Goal: Book appointment/travel/reservation

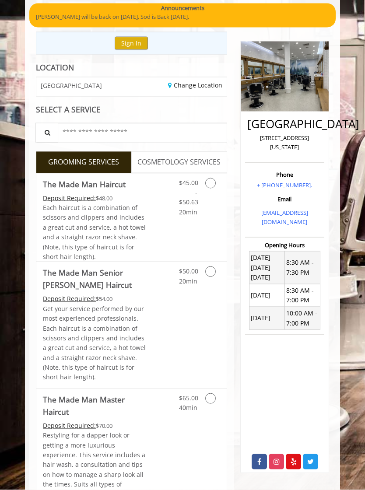
scroll to position [63, 0]
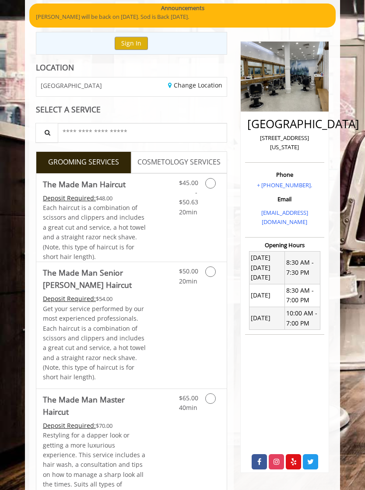
click at [195, 169] on link "COSMETOLOGY SERVICES" at bounding box center [178, 162] width 95 height 22
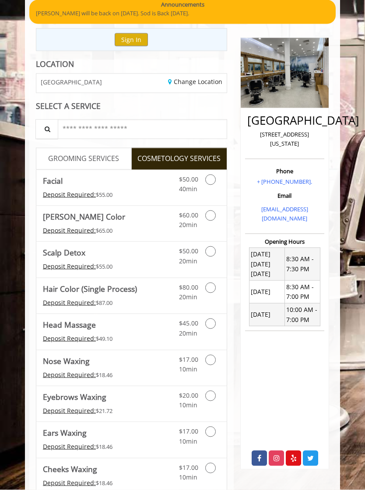
scroll to position [67, 0]
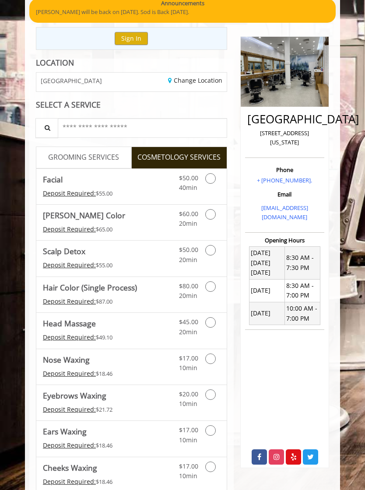
click at [104, 158] on span "GROOMING SERVICES" at bounding box center [83, 157] width 71 height 11
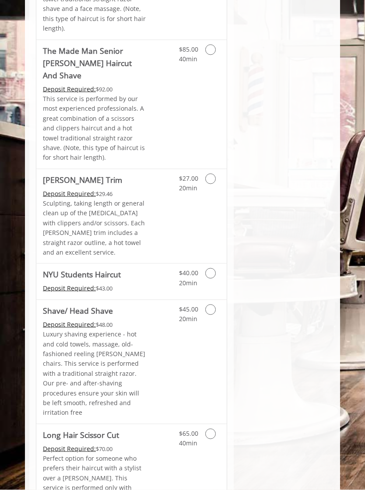
scroll to position [1168, 0]
click at [147, 264] on link "Discounted Price" at bounding box center [162, 281] width 31 height 35
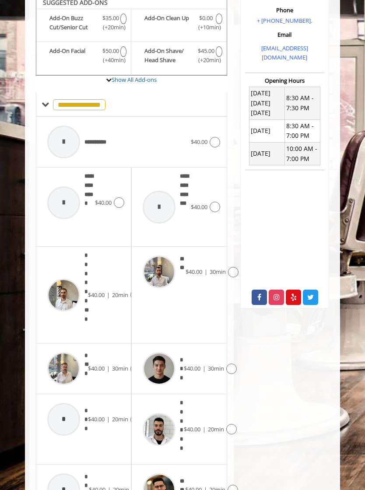
scroll to position [112, 0]
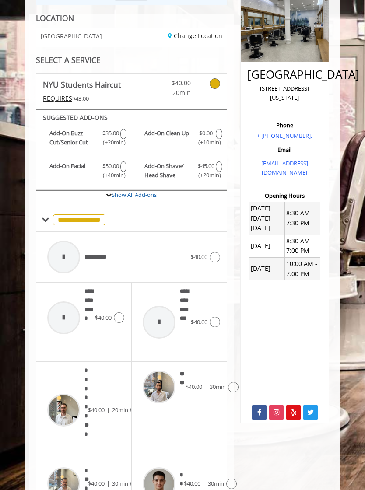
click at [46, 216] on span at bounding box center [46, 220] width 8 height 8
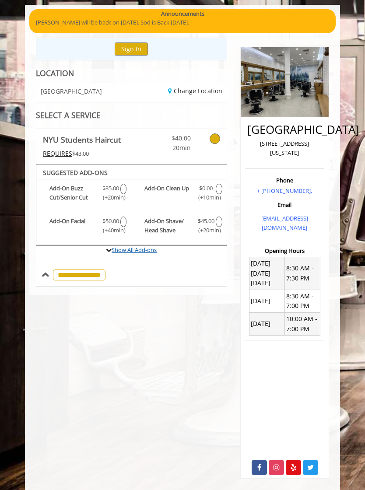
click at [145, 249] on link "Show All Add-ons" at bounding box center [133, 250] width 45 height 8
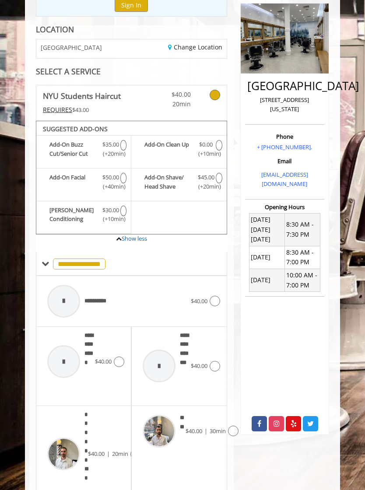
scroll to position [121, 0]
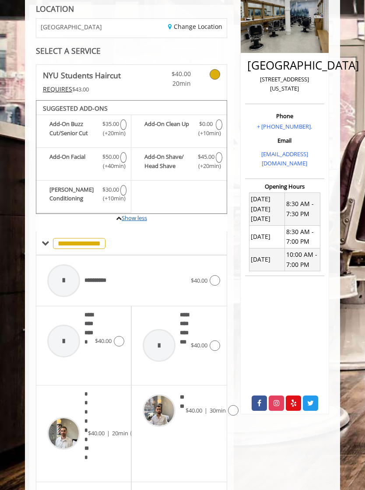
click at [127, 216] on link "Show less" at bounding box center [134, 218] width 25 height 8
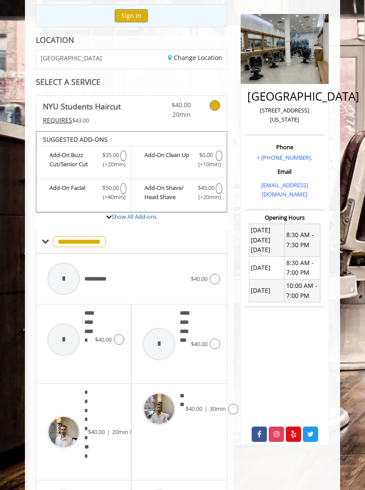
scroll to position [77, 0]
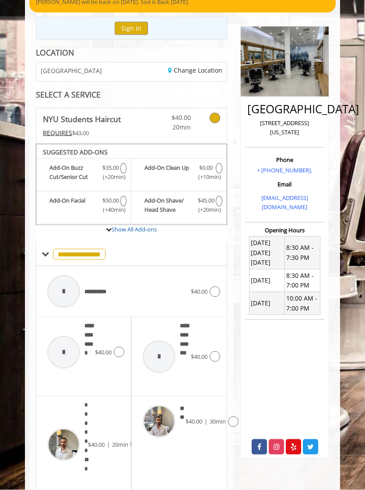
click at [144, 129] on div "REQUIRES $43.00" at bounding box center [95, 133] width 104 height 10
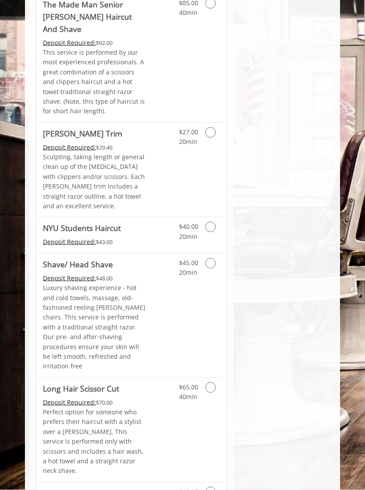
scroll to position [1215, 0]
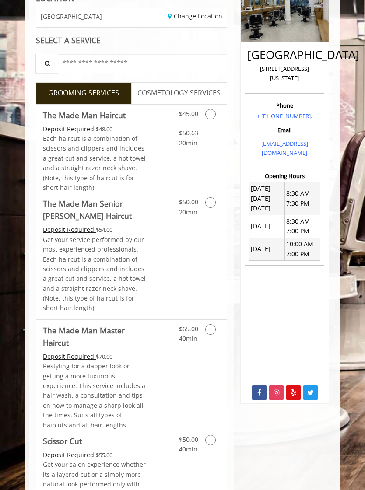
click at [240, 208] on div "[GEOGRAPHIC_DATA] [STREET_ADDRESS][US_STATE] Phone + [PHONE_NUMBER]. Email [EMA…" at bounding box center [284, 187] width 89 height 431
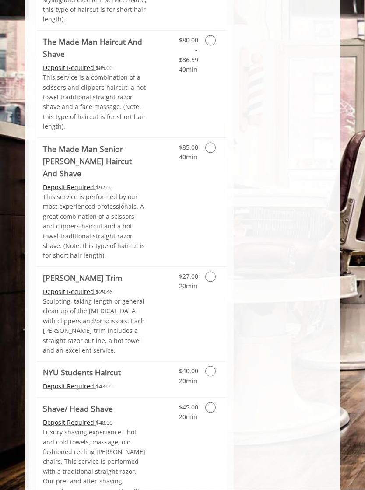
scroll to position [1261, 0]
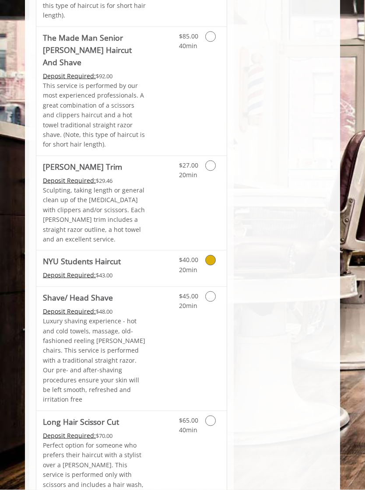
click at [217, 250] on link "Grooming services" at bounding box center [215, 262] width 10 height 24
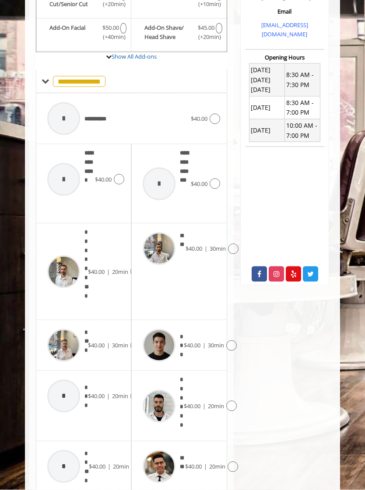
scroll to position [252, 0]
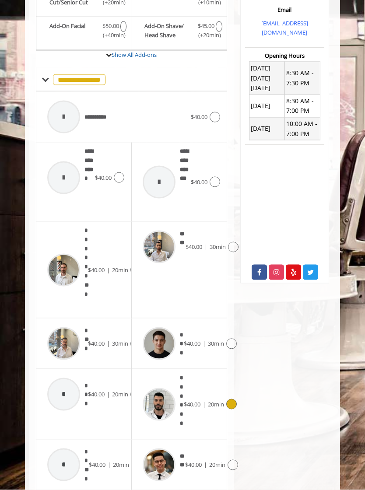
click at [201, 387] on div "******* $40.00 | 20min" at bounding box center [178, 403] width 81 height 61
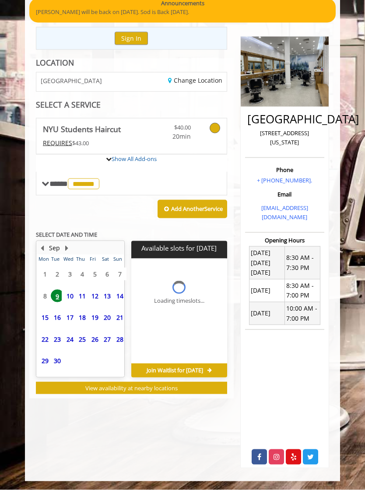
scroll to position [43, 0]
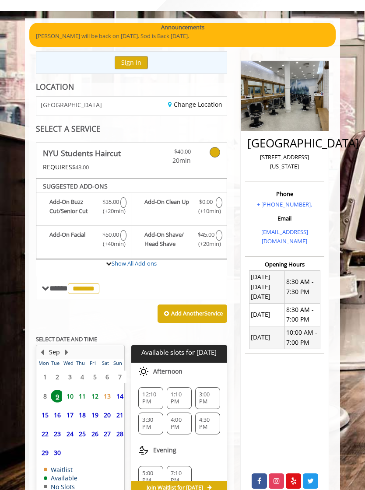
click at [94, 283] on span "*******" at bounding box center [83, 288] width 31 height 11
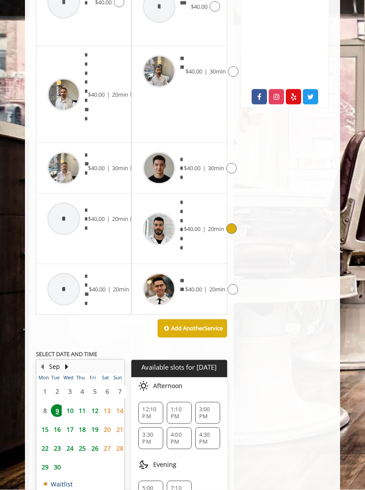
scroll to position [476, 0]
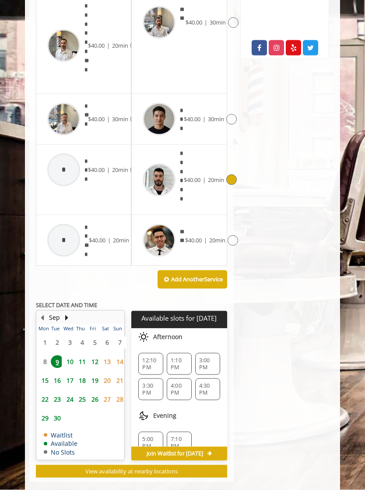
click at [96, 359] on span "12" at bounding box center [94, 361] width 13 height 13
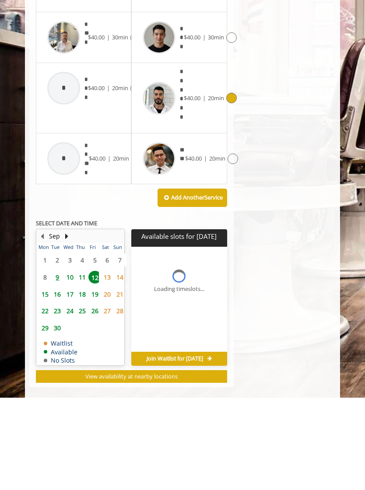
scroll to position [479, 0]
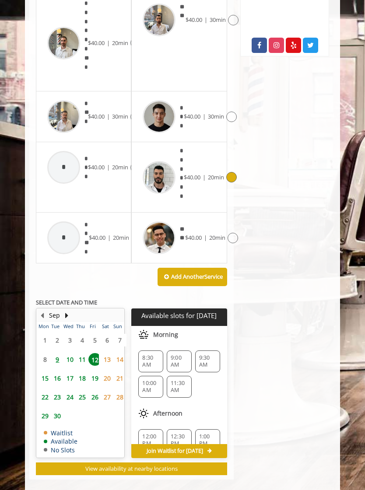
click at [61, 357] on span "9" at bounding box center [57, 359] width 13 height 13
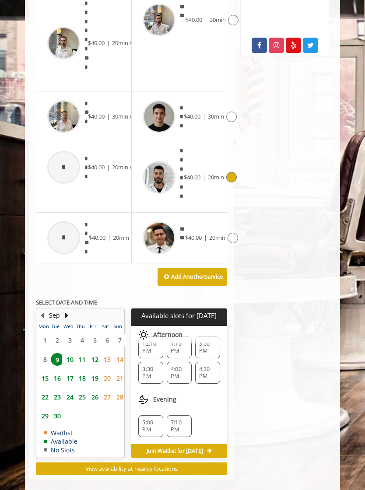
scroll to position [14, 0]
click at [97, 353] on span "12" at bounding box center [94, 359] width 13 height 13
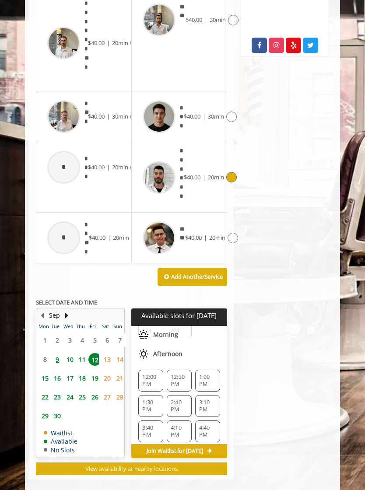
scroll to position [62, 0]
click at [152, 378] on span "12:00 PM" at bounding box center [150, 378] width 17 height 14
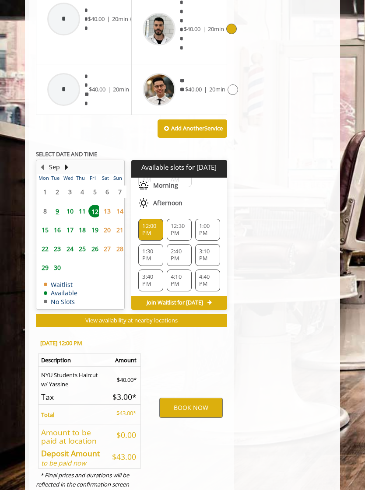
scroll to position [638, 0]
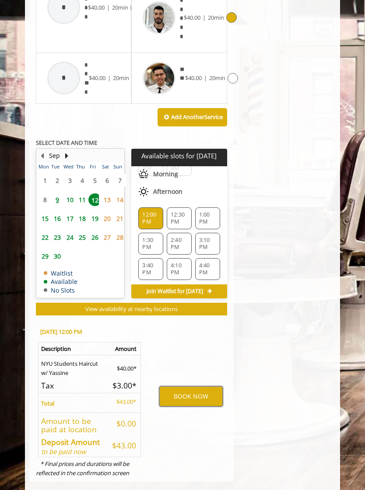
click at [202, 400] on button "BOOK NOW" at bounding box center [190, 396] width 63 height 20
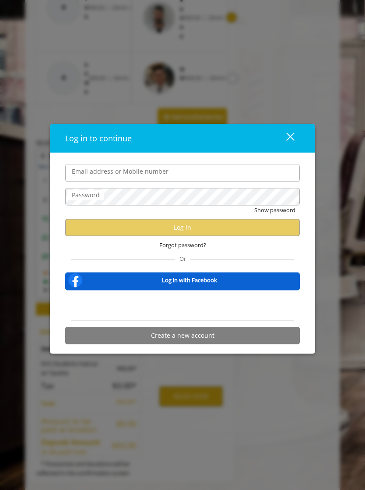
type input "*"
click at [294, 138] on button "close" at bounding box center [285, 138] width 30 height 18
